Goal: Task Accomplishment & Management: Manage account settings

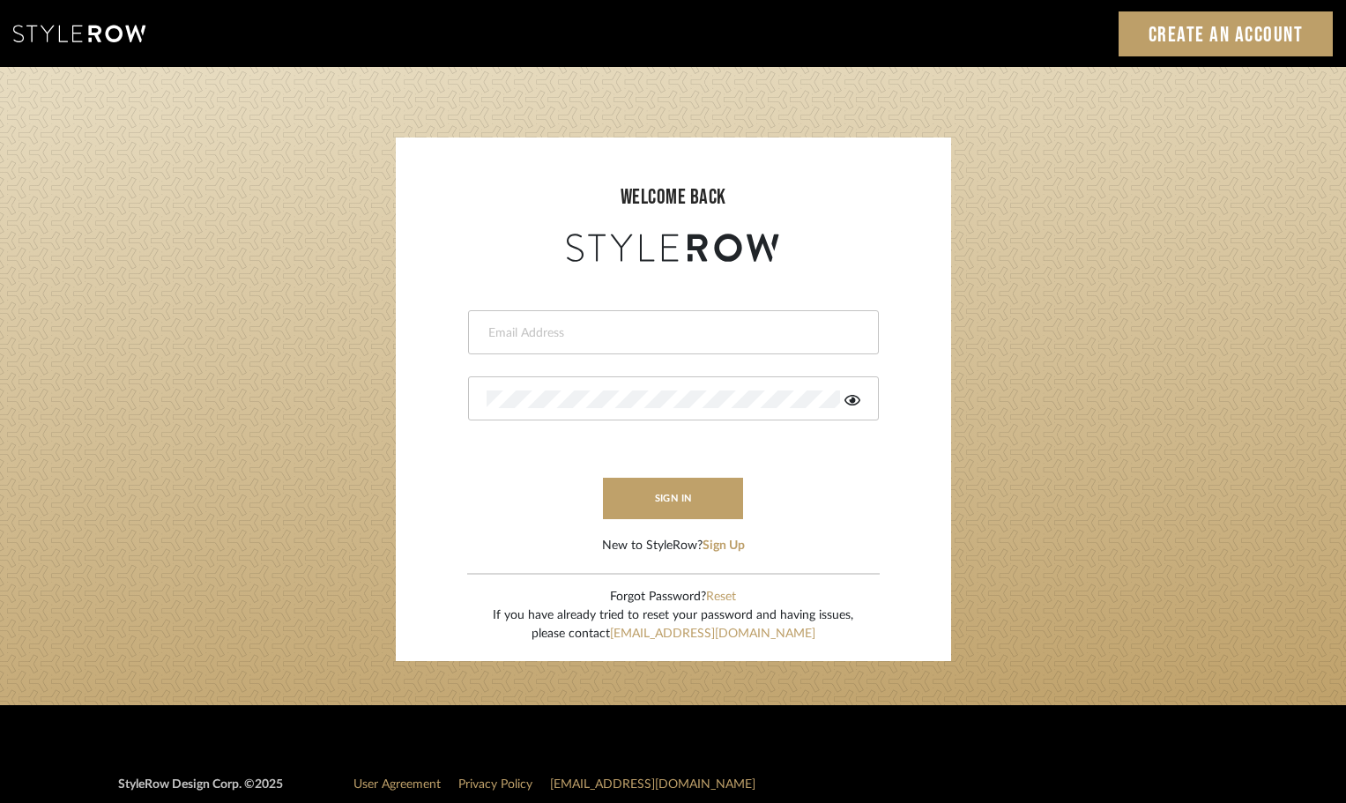
click at [511, 338] on input "email" at bounding box center [671, 333] width 369 height 18
type input "[DOMAIN_NAME][EMAIL_ADDRESS][DOMAIN_NAME]"
click at [636, 499] on button "sign in" at bounding box center [673, 498] width 141 height 41
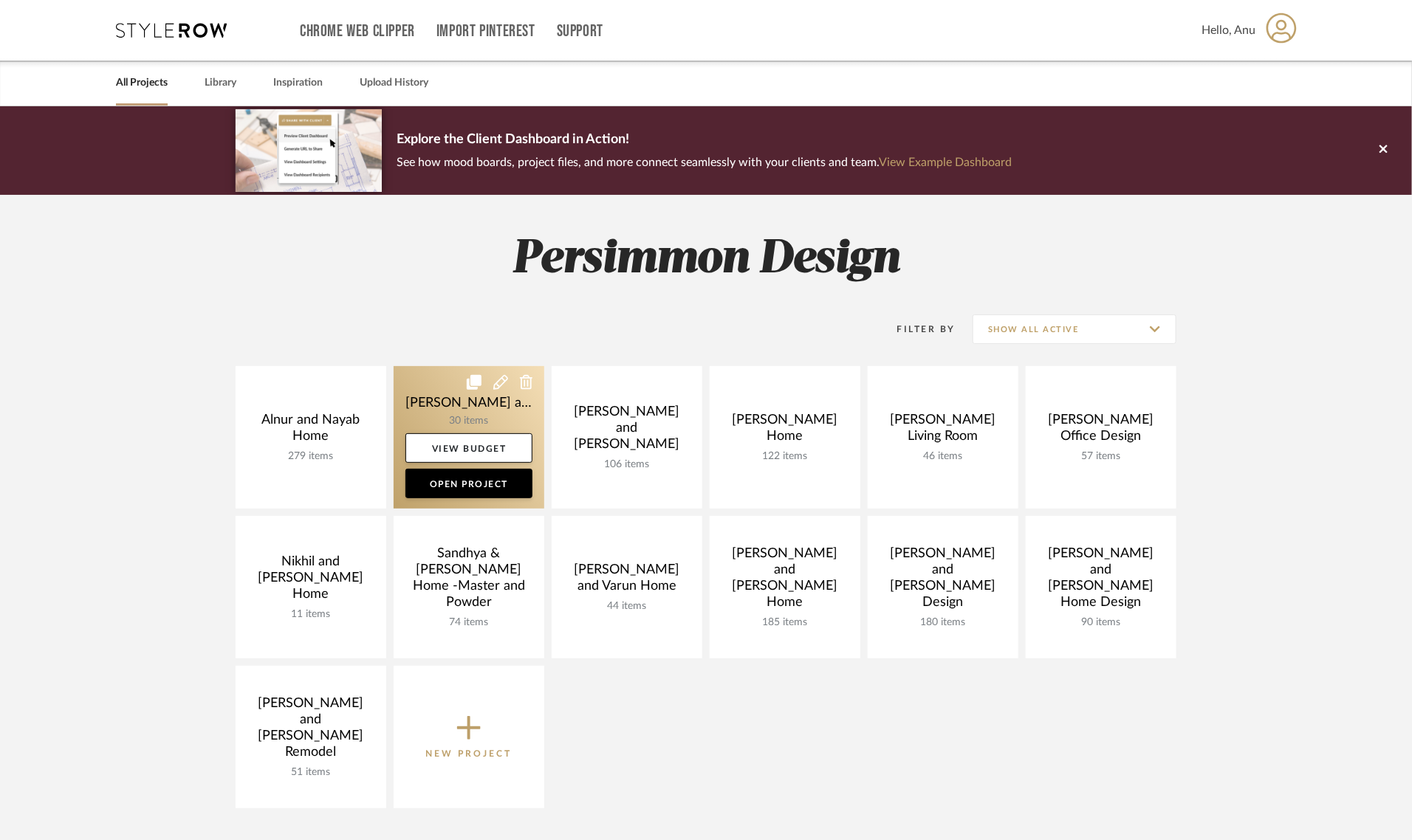
click at [426, 399] on link at bounding box center [469, 437] width 151 height 142
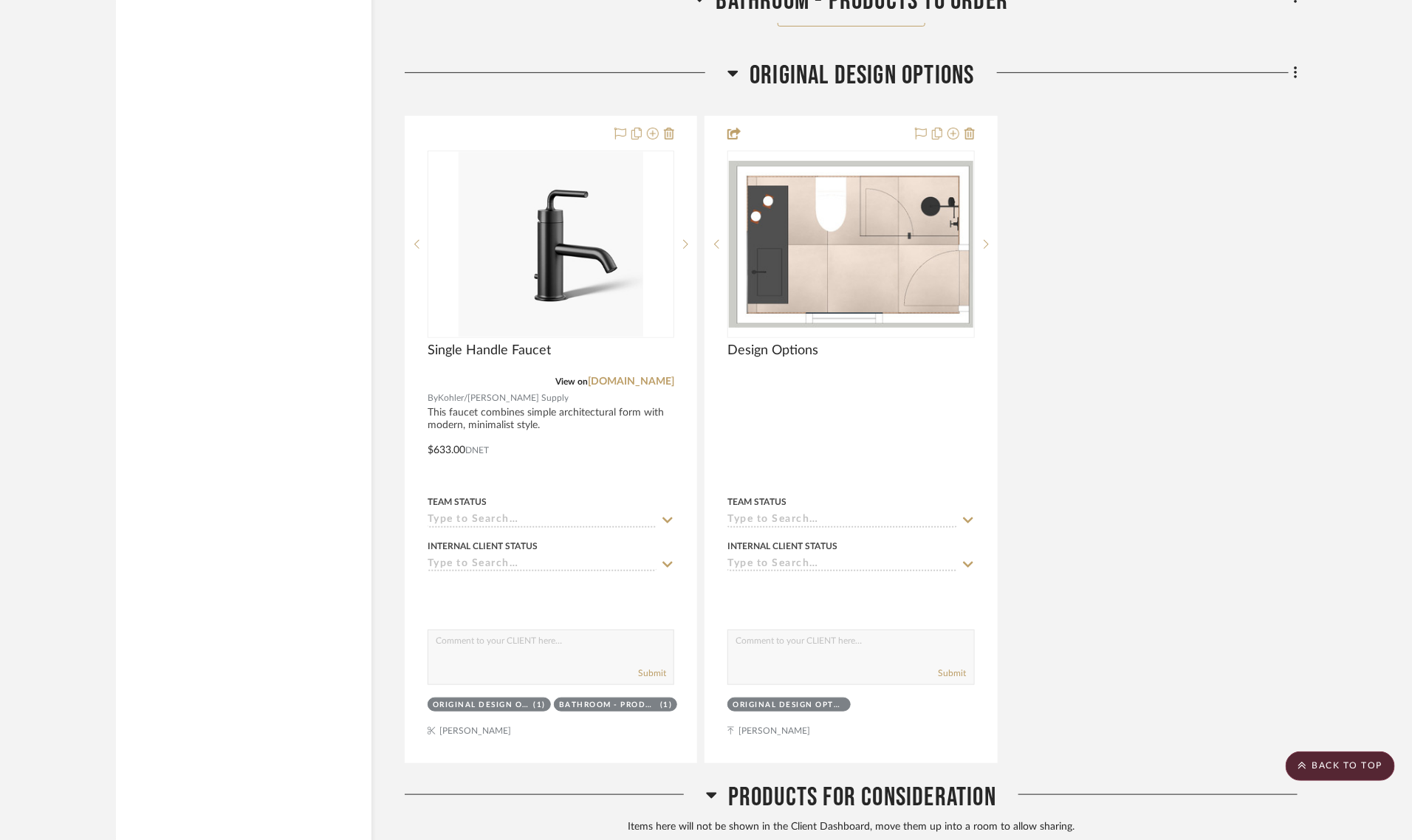
scroll to position [3045, 0]
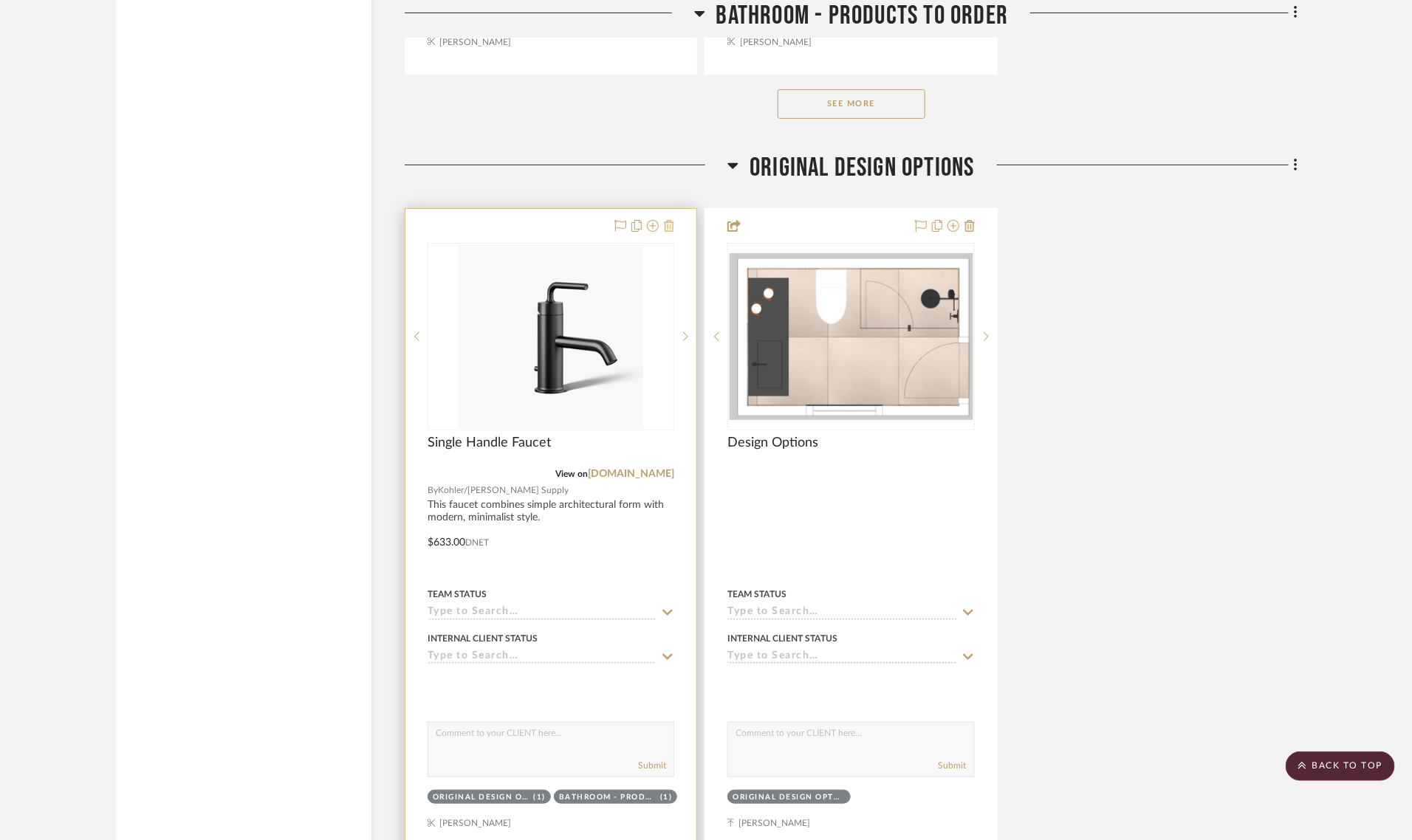
click at [670, 225] on icon at bounding box center [669, 226] width 10 height 12
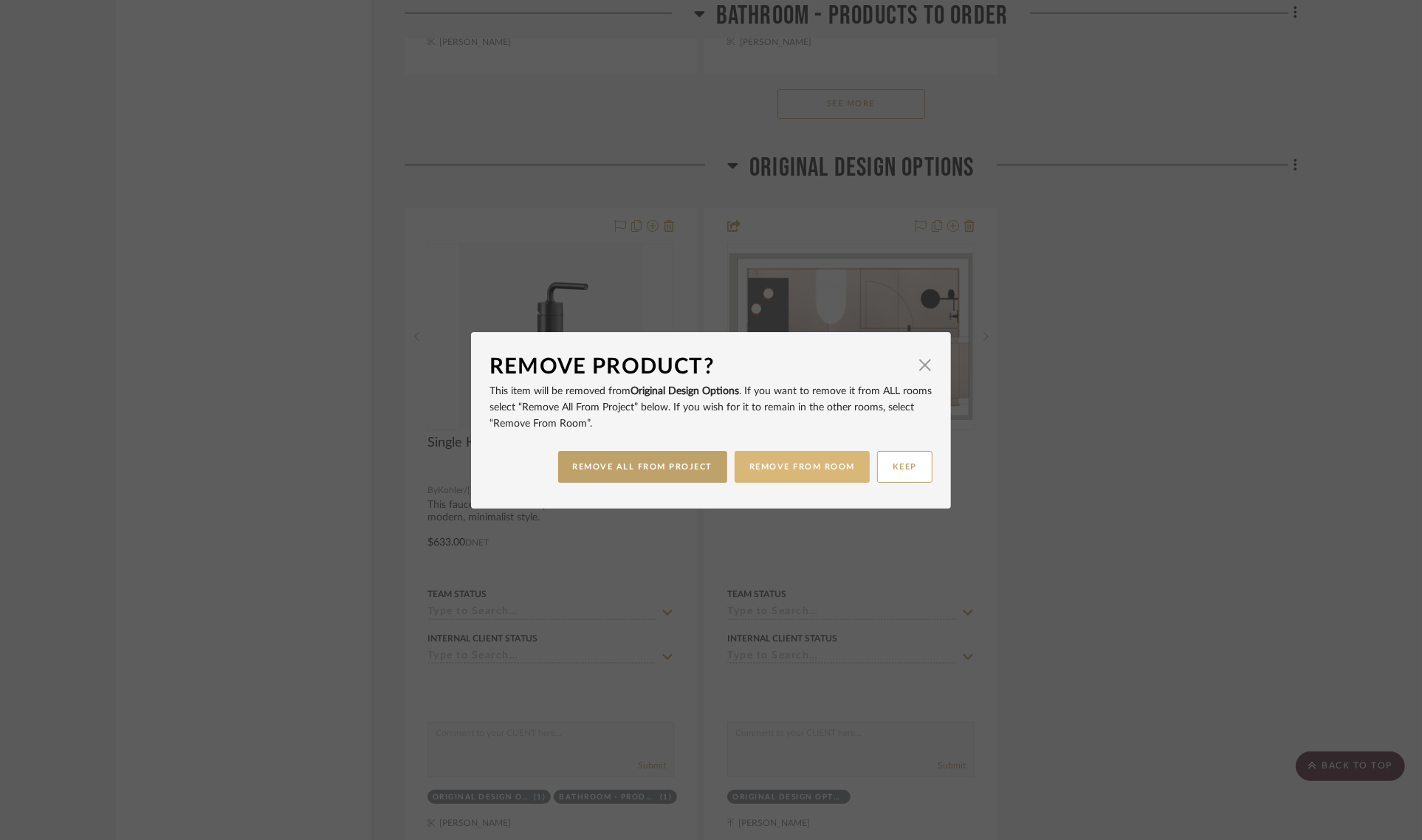
click at [818, 465] on button "REMOVE FROM ROOM" at bounding box center [801, 467] width 135 height 32
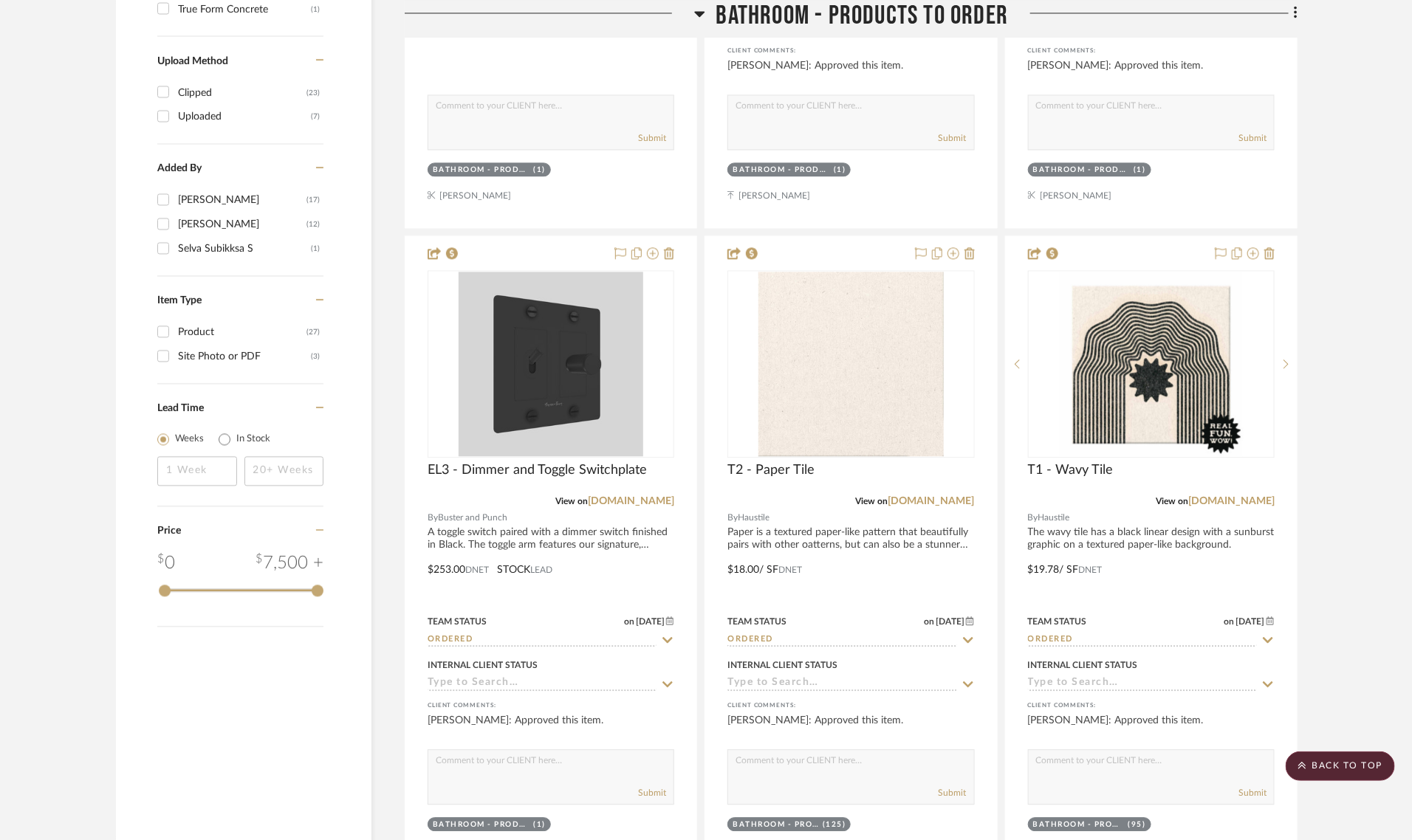
scroll to position [2320, 0]
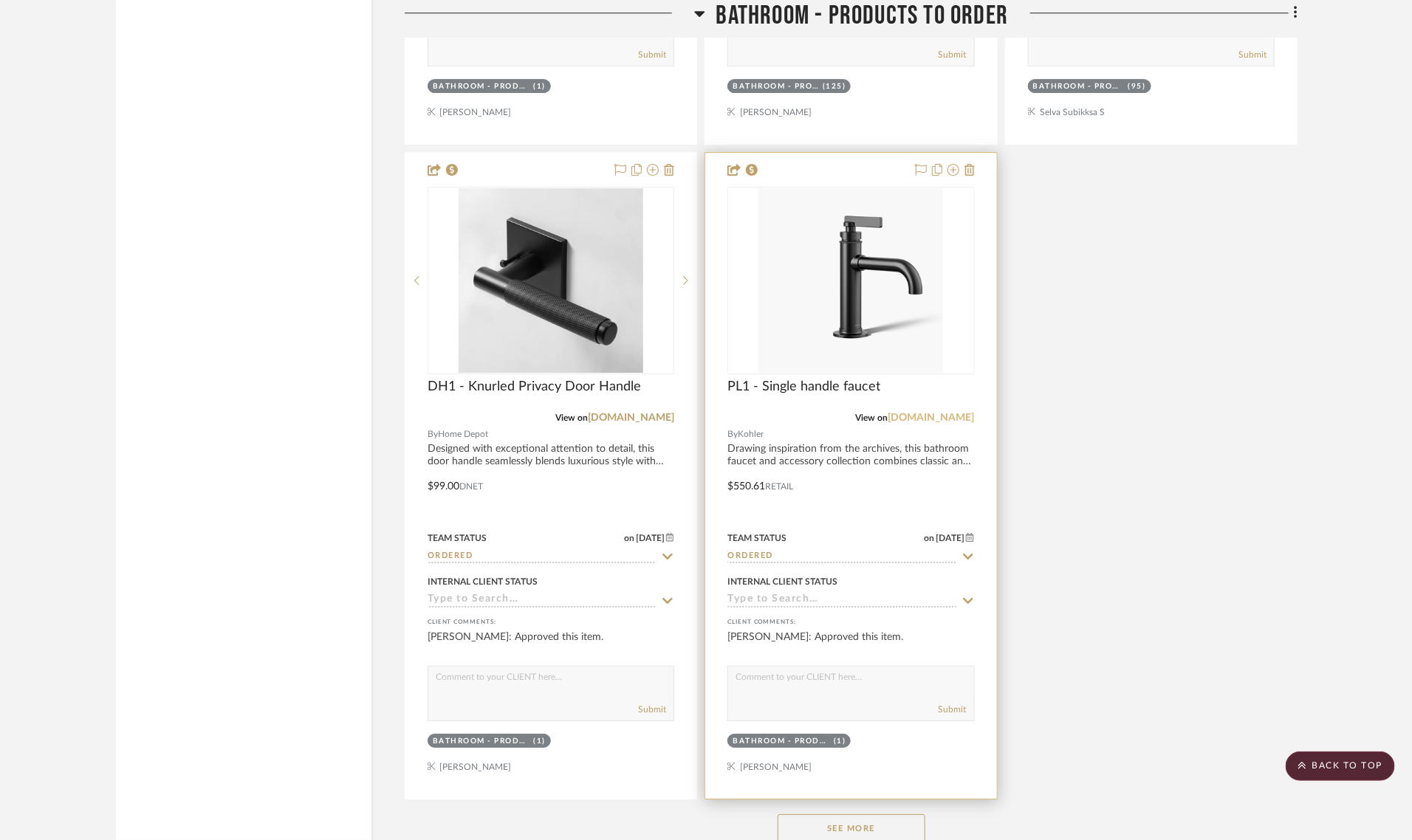
click at [939, 418] on link "kohler.com" at bounding box center [931, 418] width 86 height 10
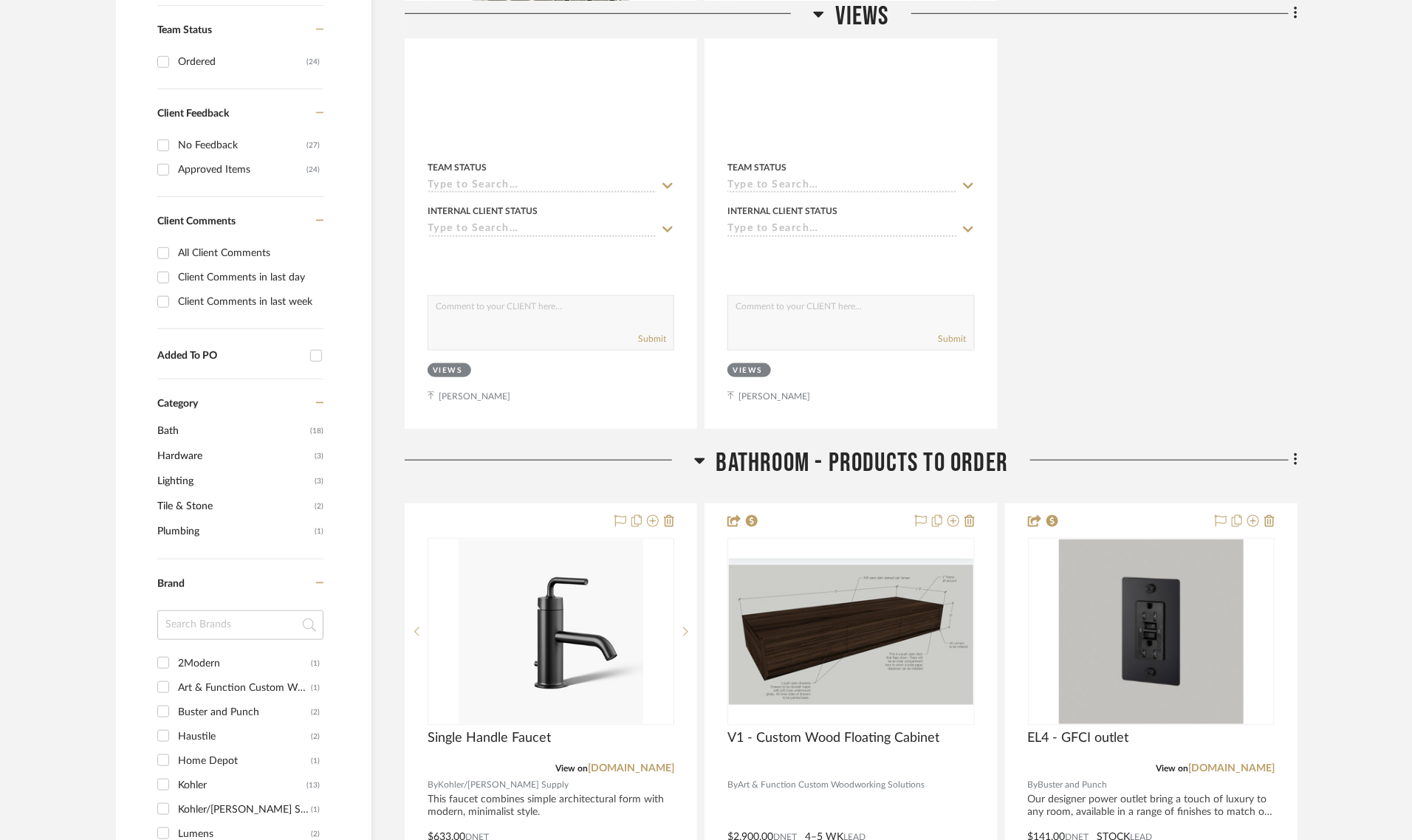
scroll to position [936, 0]
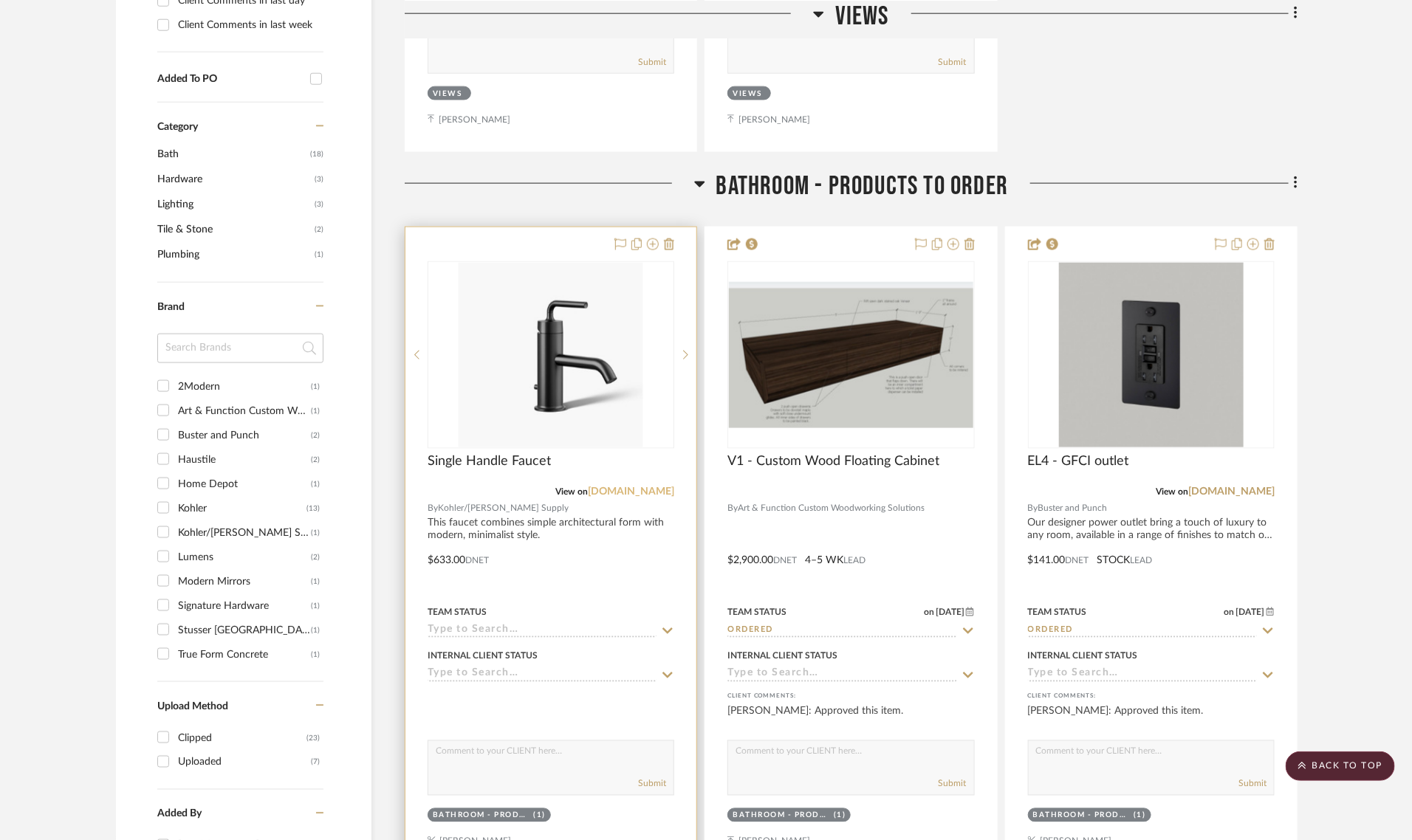
click at [644, 492] on link "kohler.com" at bounding box center [631, 492] width 86 height 10
click at [530, 234] on div at bounding box center [551, 549] width 291 height 646
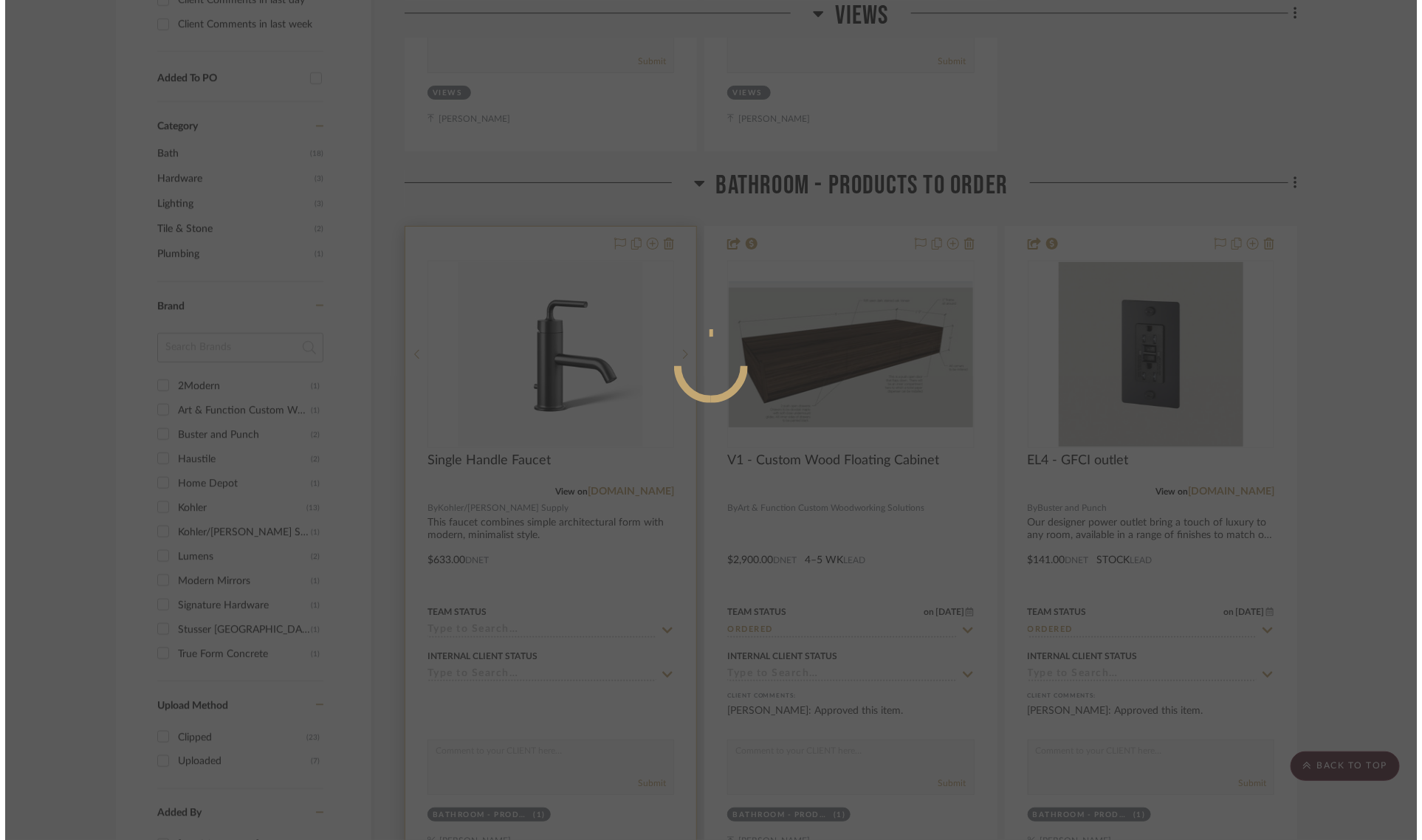
scroll to position [0, 0]
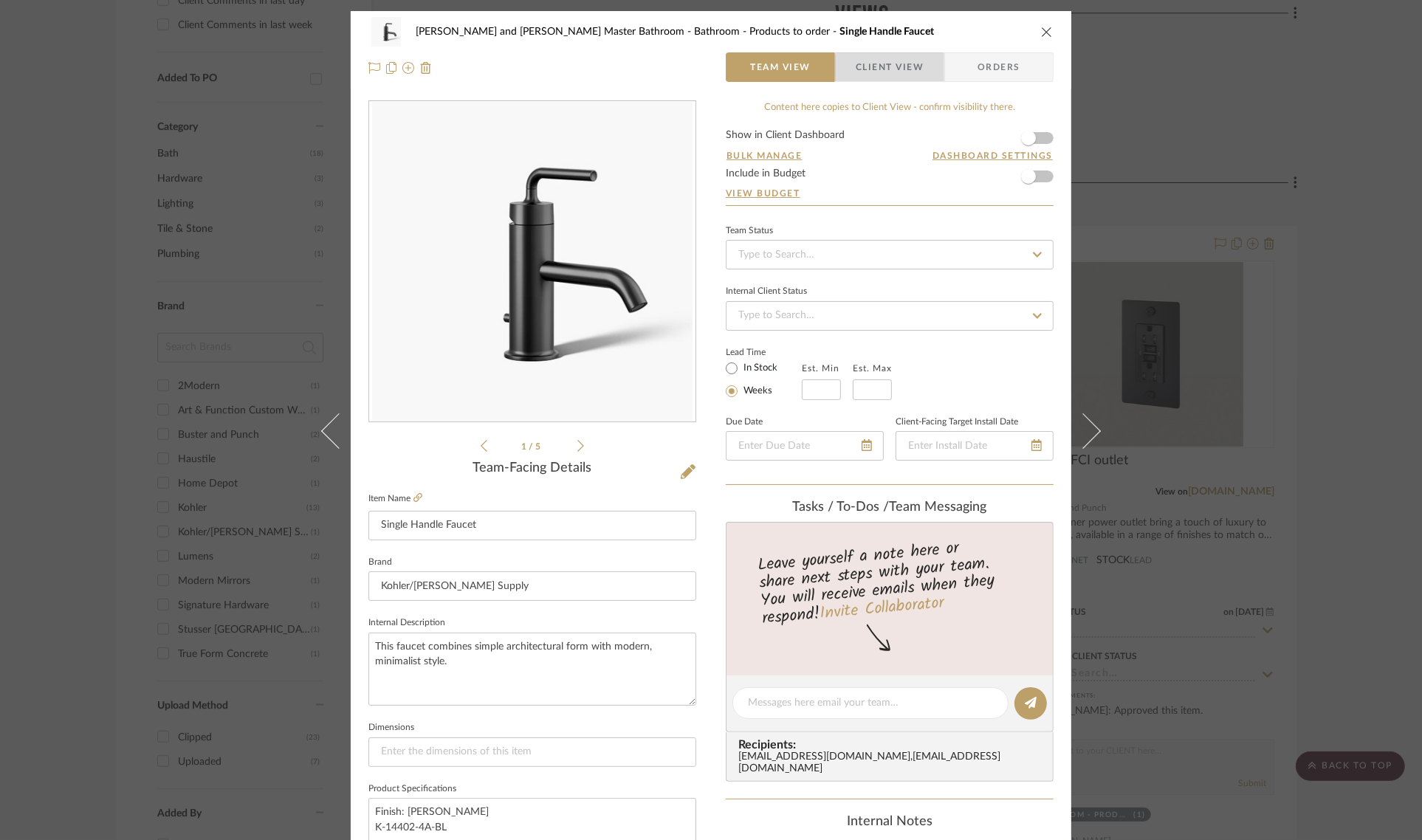
click at [904, 71] on span "Client View" at bounding box center [889, 67] width 68 height 29
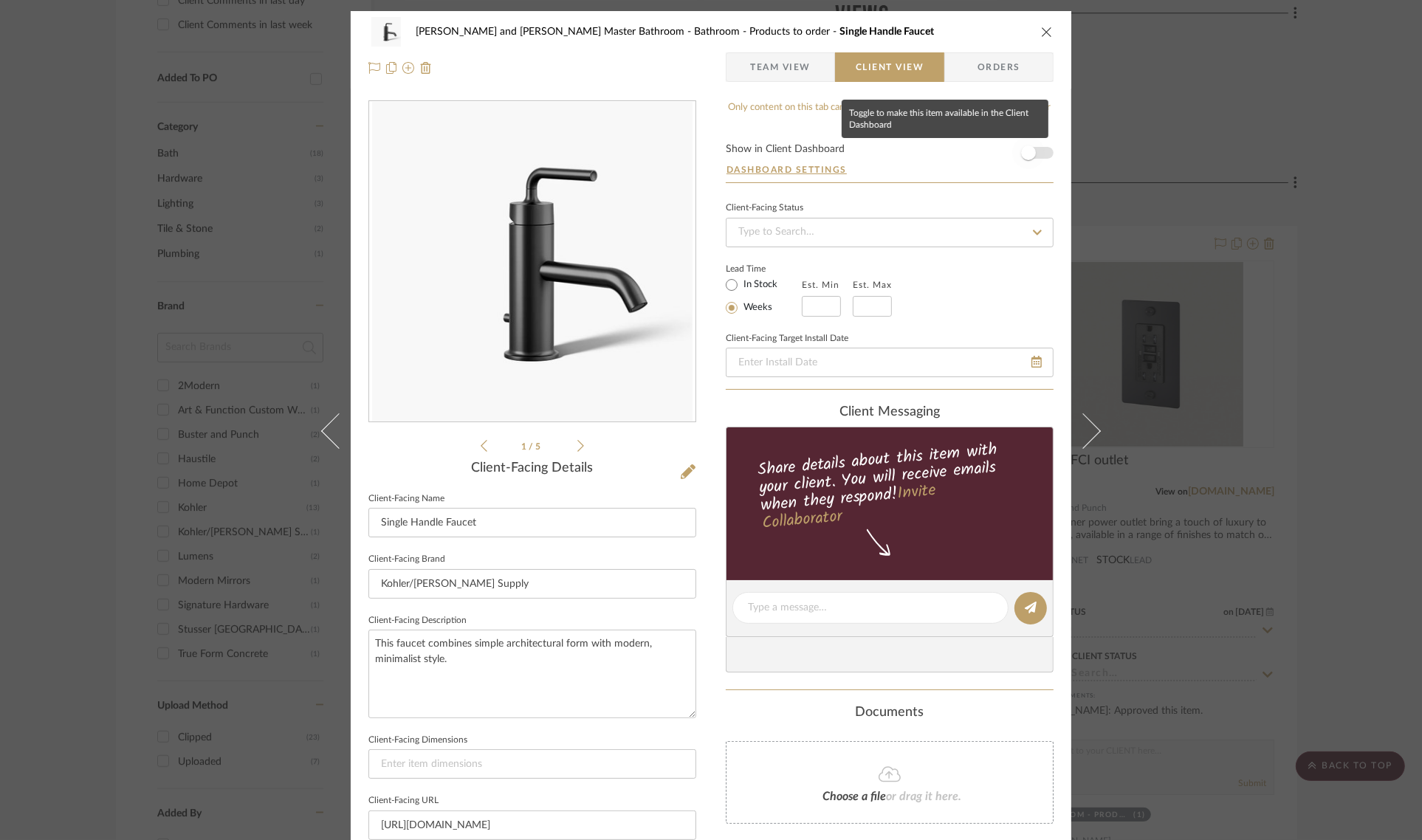
click at [1023, 152] on span "button" at bounding box center [1028, 153] width 15 height 15
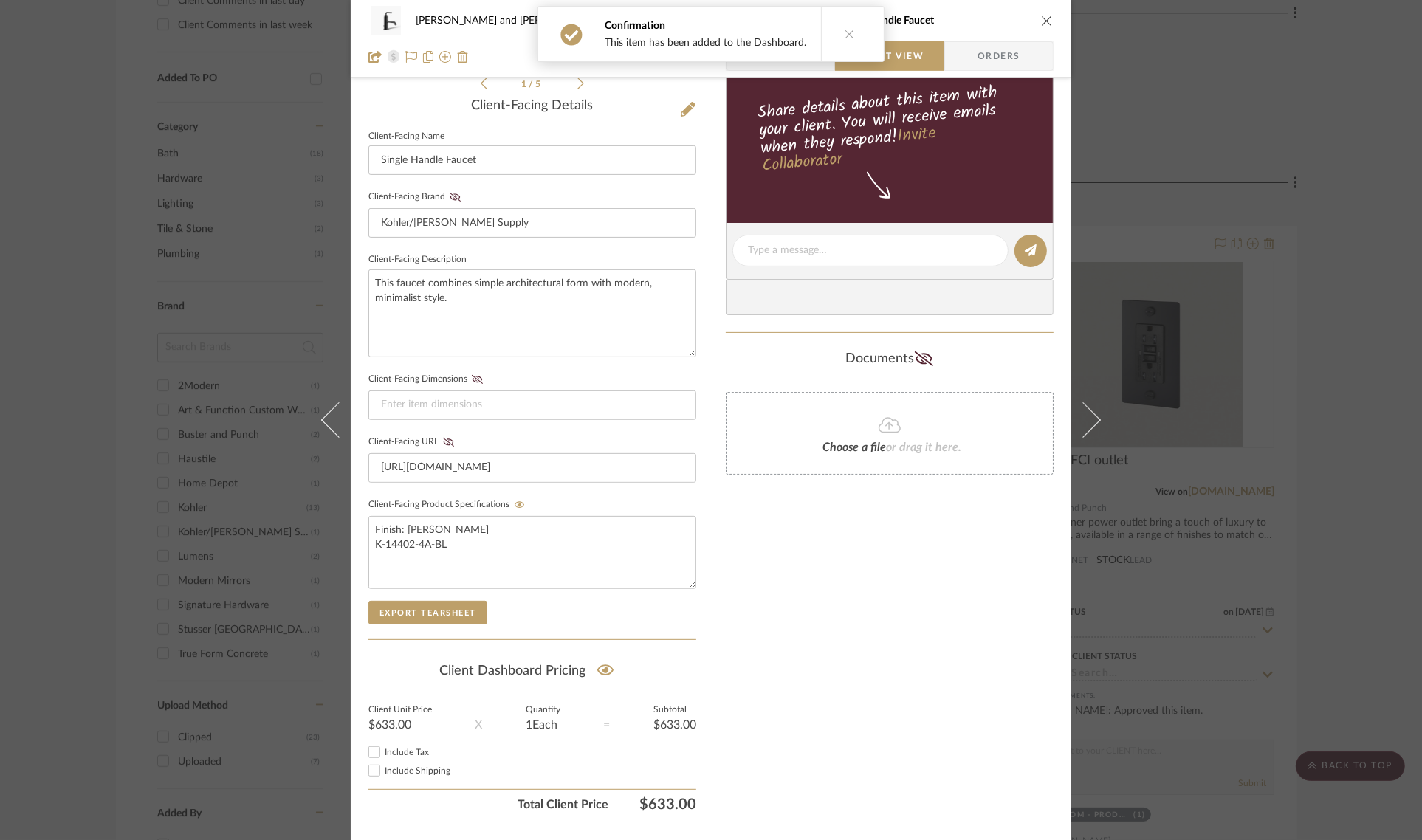
scroll to position [400, 0]
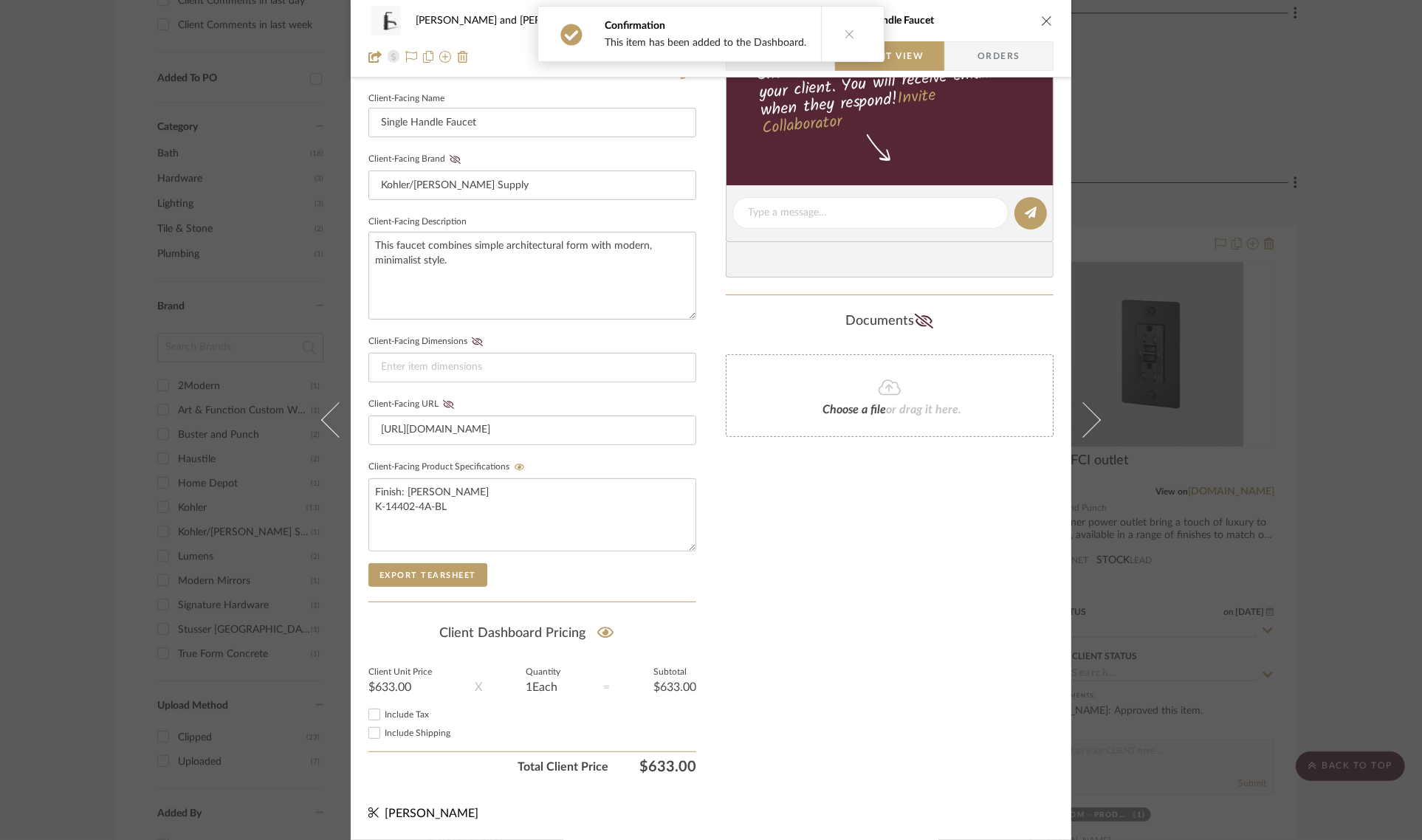
click at [1332, 397] on div "Divya and Sriram Master Bathroom Bathroom - Products to order Single Handle Fau…" at bounding box center [711, 420] width 1422 height 840
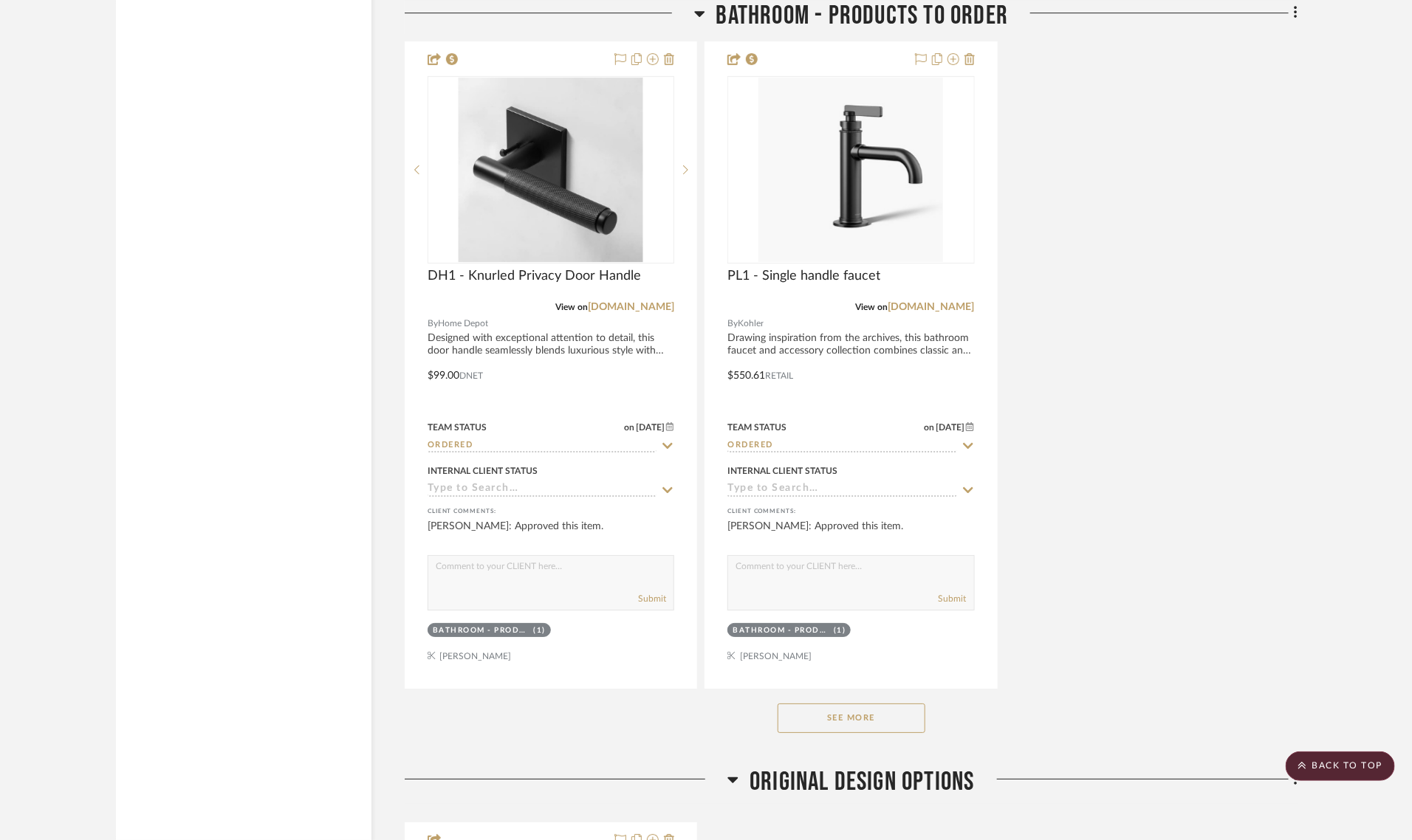
scroll to position [2689, 0]
